Goal: Task Accomplishment & Management: Manage account settings

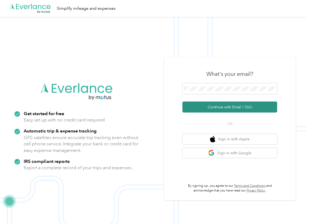
click at [198, 106] on button "Continue with Email / SSO" at bounding box center [229, 107] width 95 height 11
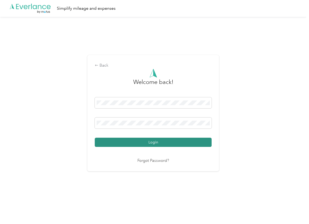
click at [110, 140] on button "Login" at bounding box center [153, 142] width 117 height 9
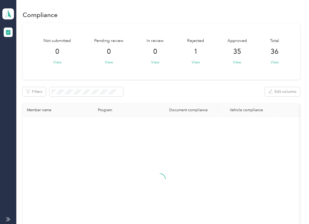
drag, startPoint x: 245, startPoint y: 83, endPoint x: 221, endPoint y: 83, distance: 24.4
click at [245, 83] on div "Not submitted 0 View Pending review 0 View In review 0 View Rejected 1 View App…" at bounding box center [161, 137] width 277 height 228
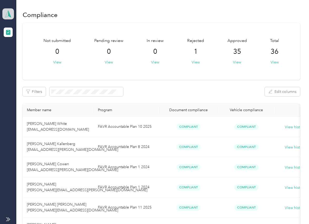
click at [5, 9] on span at bounding box center [8, 13] width 12 height 11
click at [16, 56] on div "Log out" at bounding box center [17, 55] width 20 height 6
